Goal: Information Seeking & Learning: Find specific fact

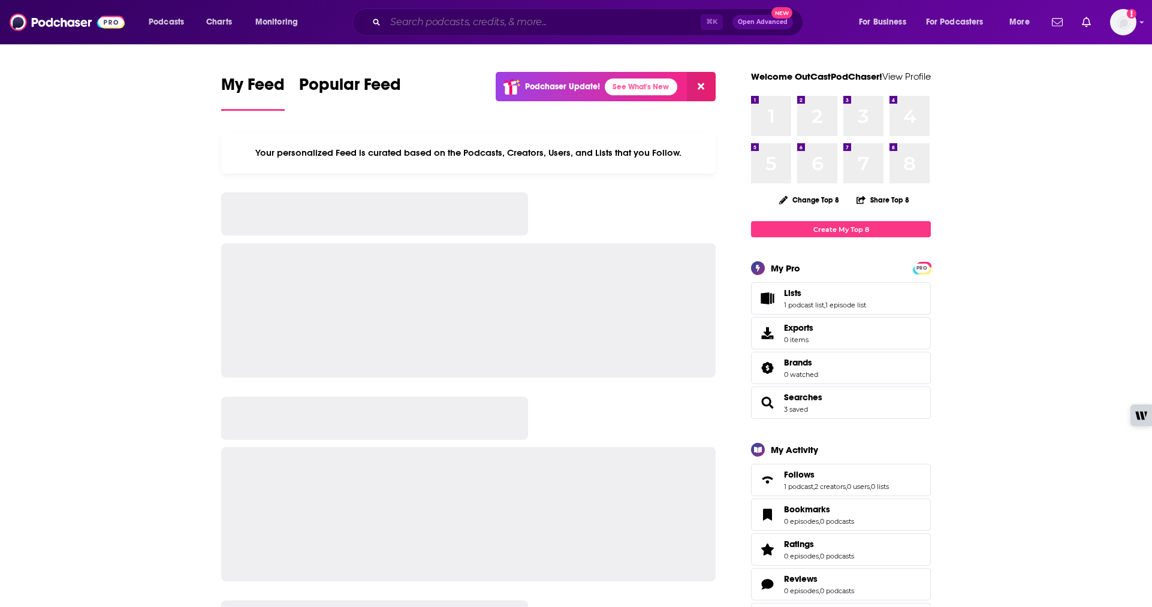
click at [415, 25] on input "Search podcasts, credits, & more..." at bounding box center [542, 22] width 315 height 19
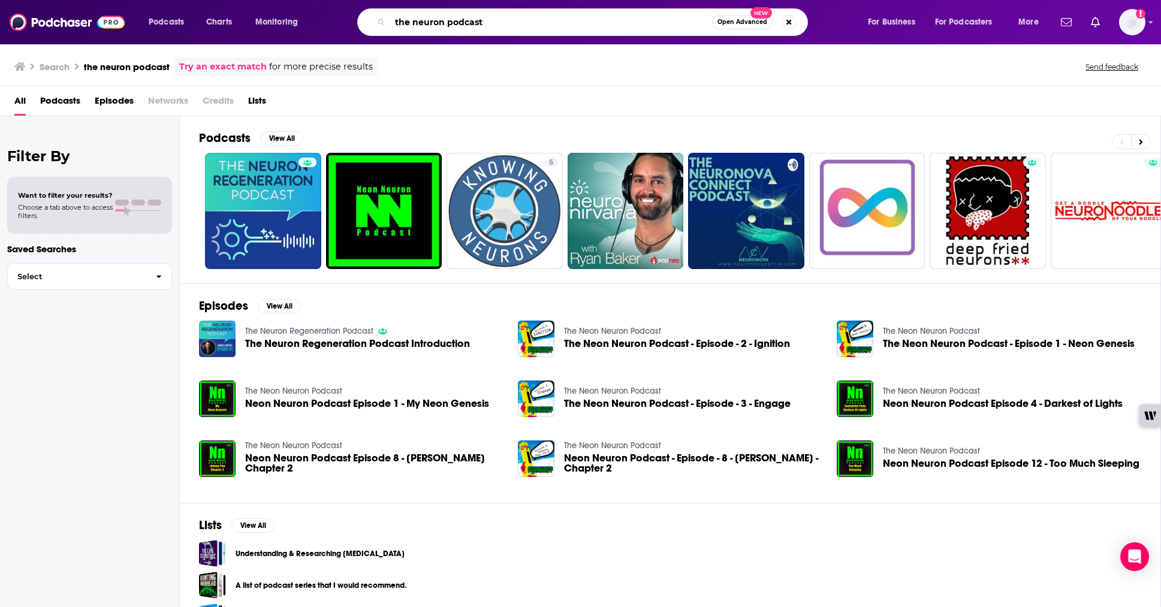
click at [451, 26] on input "the neuron podcast" at bounding box center [551, 22] width 322 height 19
drag, startPoint x: 533, startPoint y: 19, endPoint x: 390, endPoint y: 10, distance: 142.9
click at [390, 10] on div "the neuron podcast Open Advanced New" at bounding box center [582, 22] width 451 height 28
type input "the neuron"
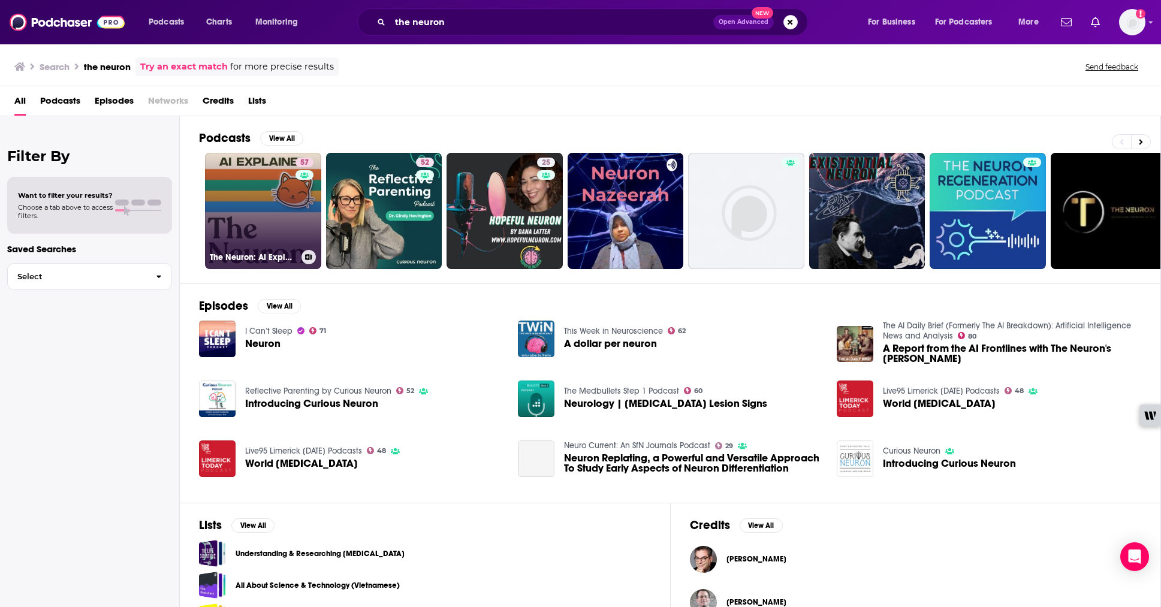
click at [268, 198] on link "57 The Neuron: AI Explained" at bounding box center [263, 211] width 116 height 116
